Goal: Find specific page/section: Find specific page/section

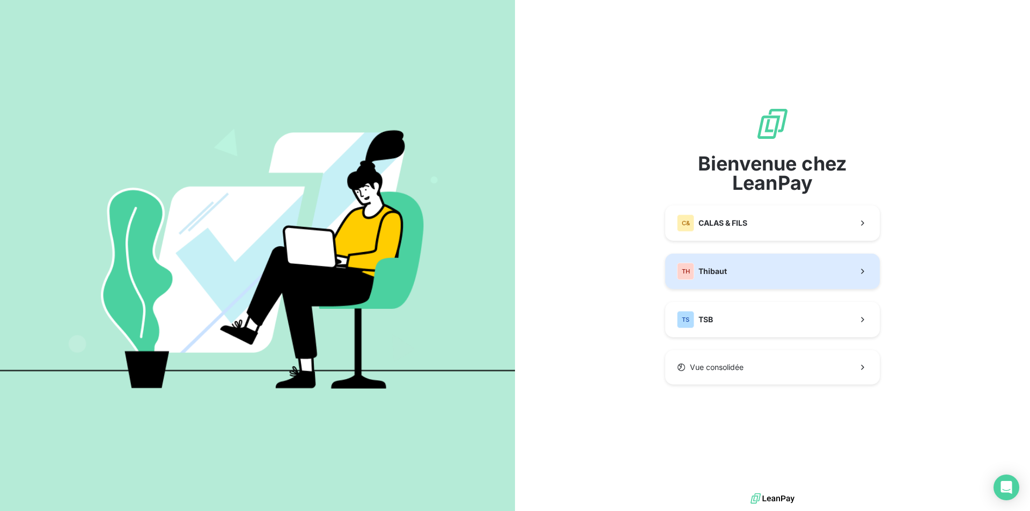
click at [703, 268] on span "Thibaut" at bounding box center [713, 271] width 28 height 11
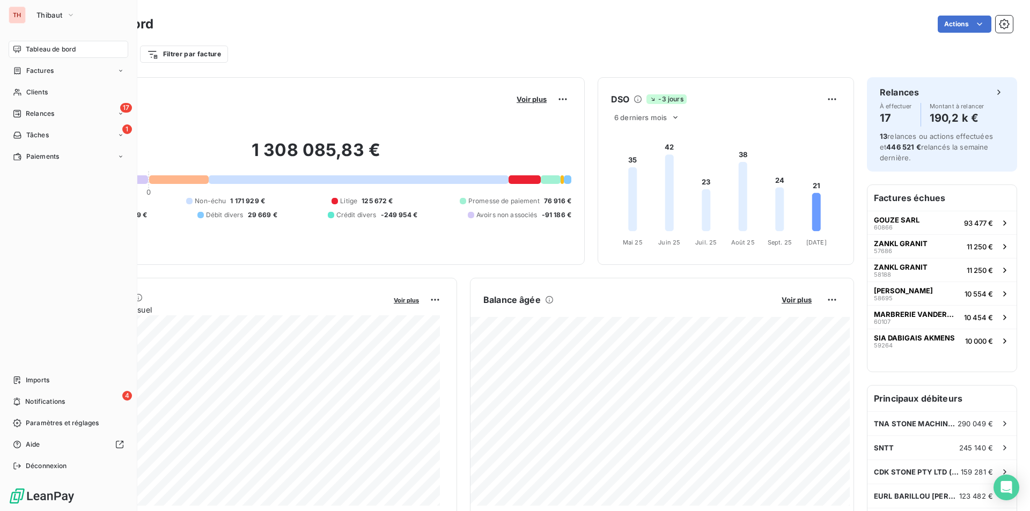
drag, startPoint x: 42, startPoint y: 89, endPoint x: 298, endPoint y: 210, distance: 282.8
click at [42, 89] on span "Clients" at bounding box center [36, 92] width 21 height 10
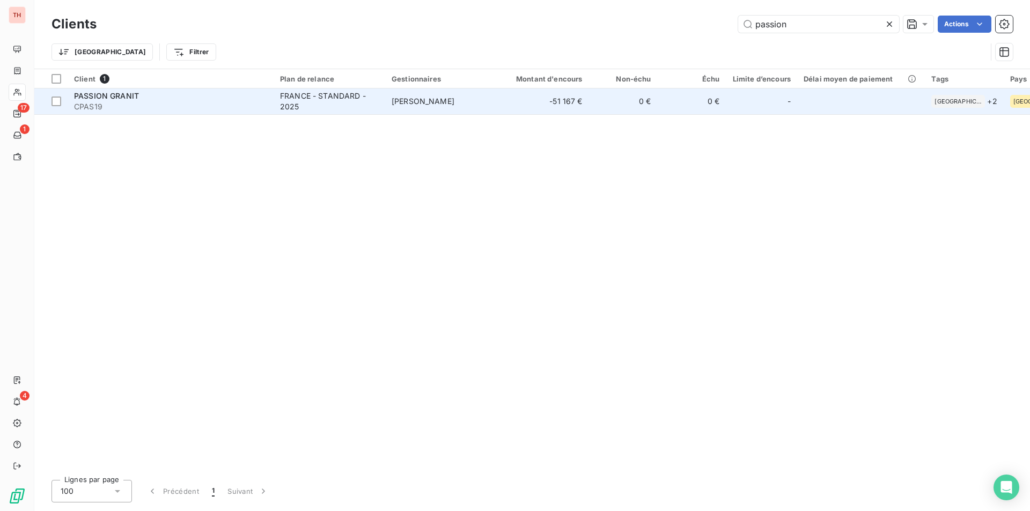
type input "passion"
click at [143, 93] on div "PASSION GRANIT" at bounding box center [170, 96] width 193 height 11
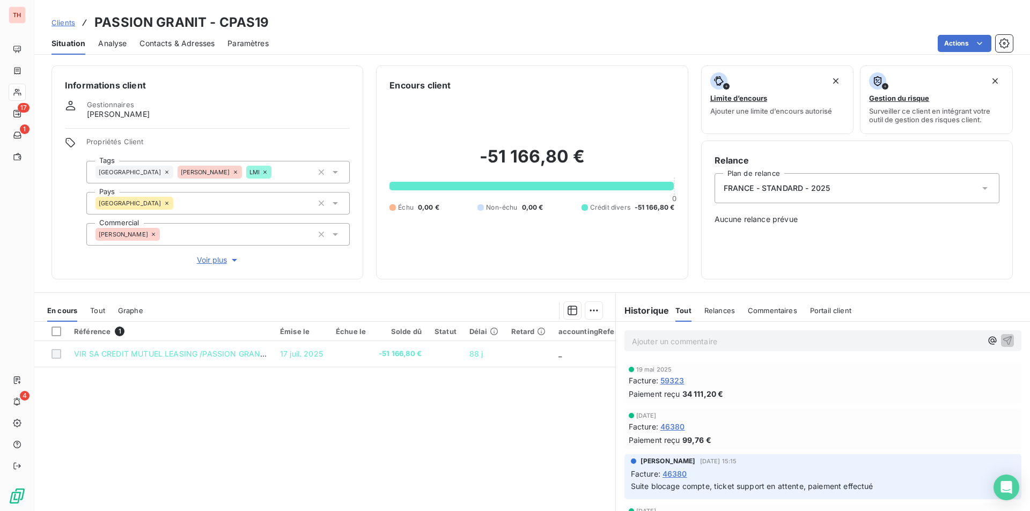
click at [98, 310] on span "Tout" at bounding box center [97, 310] width 15 height 9
